Goal: Task Accomplishment & Management: Manage account settings

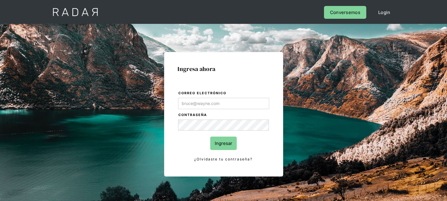
type input "[EMAIL_ADDRESS][DOMAIN_NAME]"
click at [218, 142] on input "Ingresar" at bounding box center [223, 143] width 27 height 13
